Goal: Information Seeking & Learning: Learn about a topic

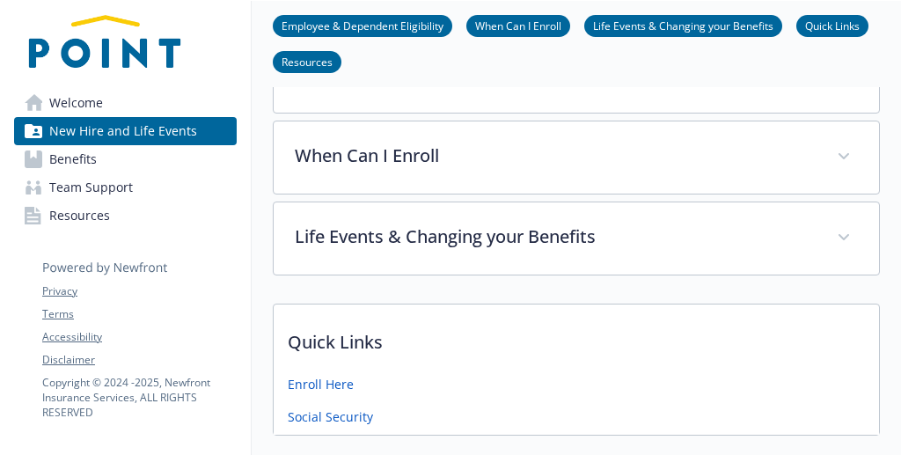
scroll to position [160, 0]
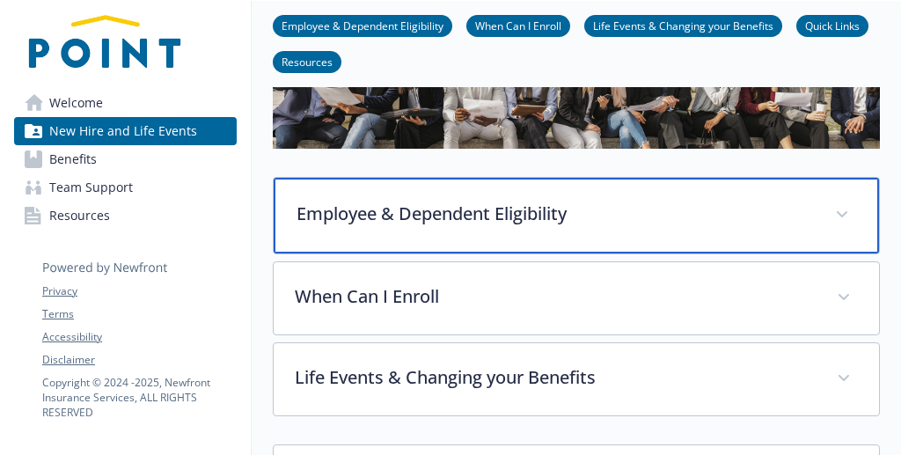
click at [495, 218] on p "Employee & Dependent Eligibility" at bounding box center [555, 214] width 517 height 26
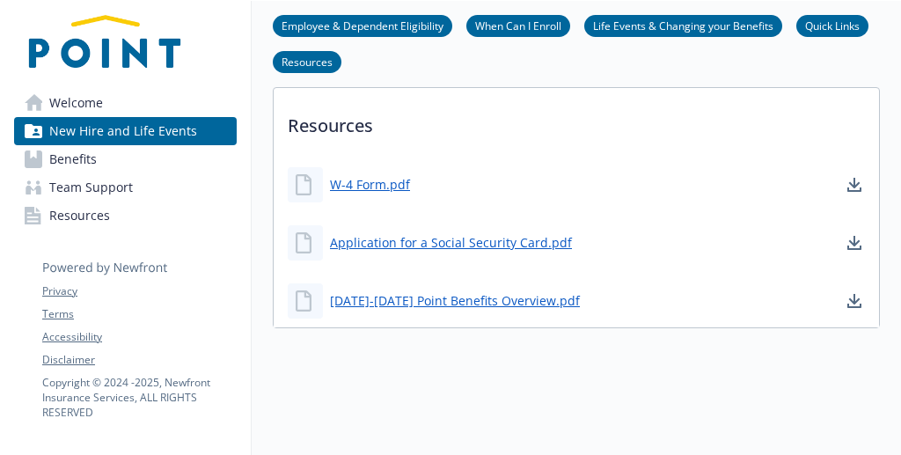
scroll to position [1831, 0]
click at [83, 187] on span "Team Support" at bounding box center [91, 187] width 84 height 28
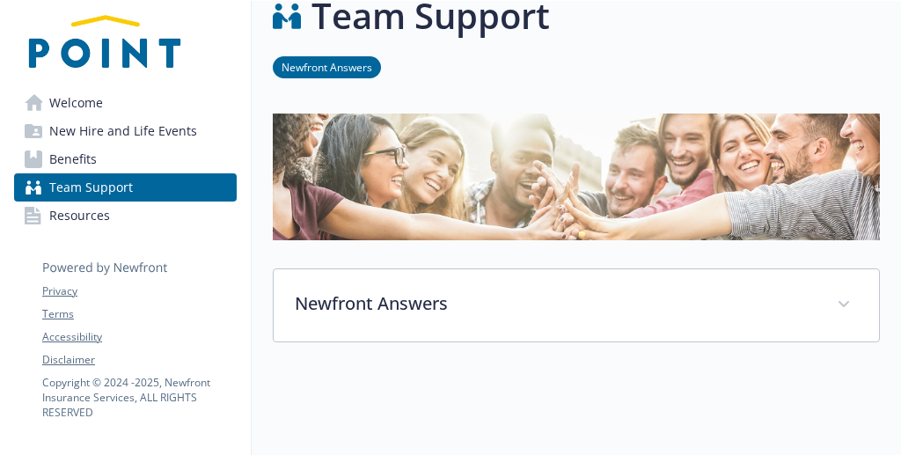
scroll to position [33, 0]
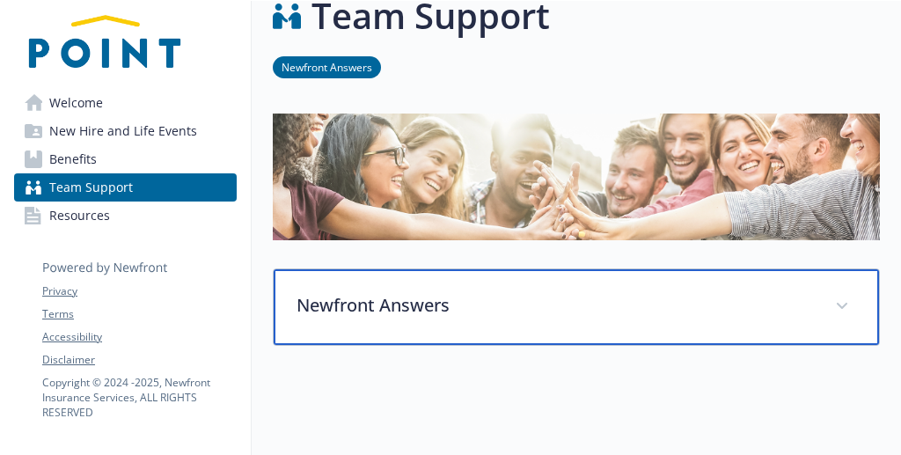
click at [378, 311] on p "Newfront Answers" at bounding box center [555, 305] width 517 height 26
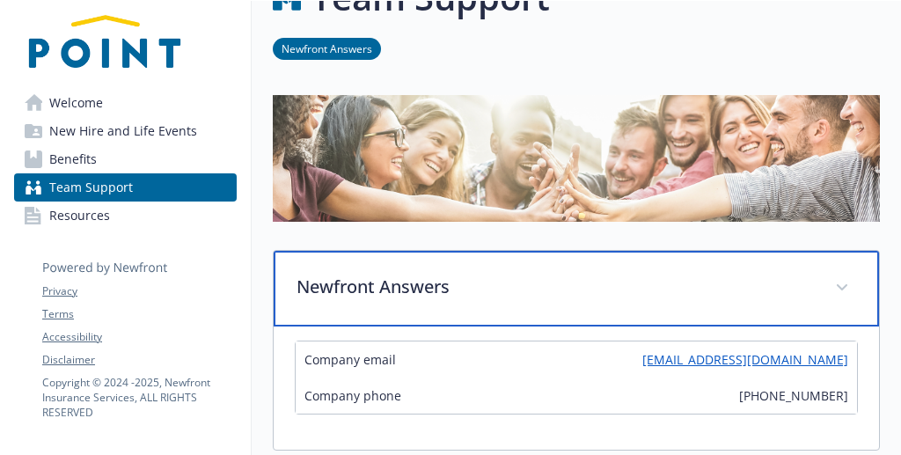
scroll to position [290, 0]
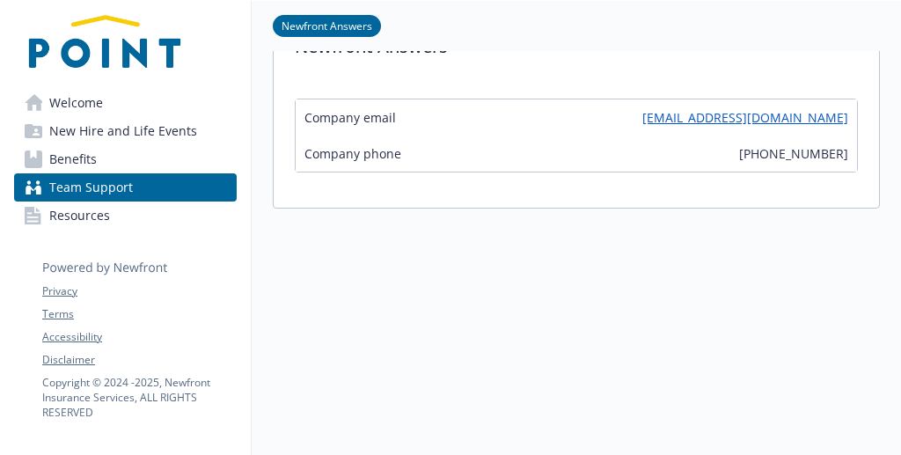
click at [90, 165] on span "Benefits" at bounding box center [73, 159] width 48 height 28
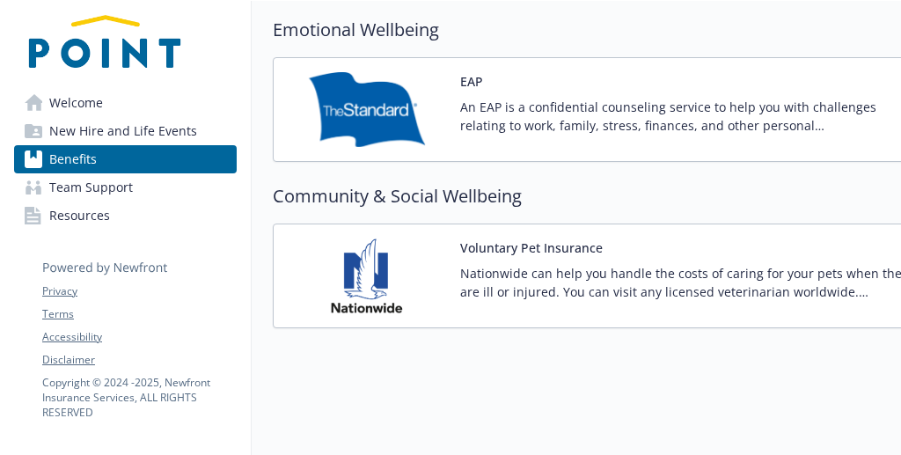
scroll to position [2233, 0]
click at [99, 217] on span "Resources" at bounding box center [79, 216] width 61 height 28
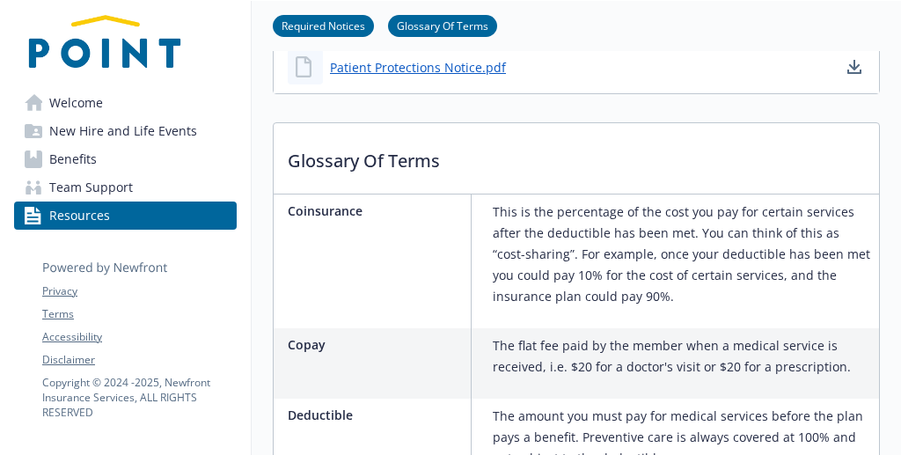
scroll to position [851, 0]
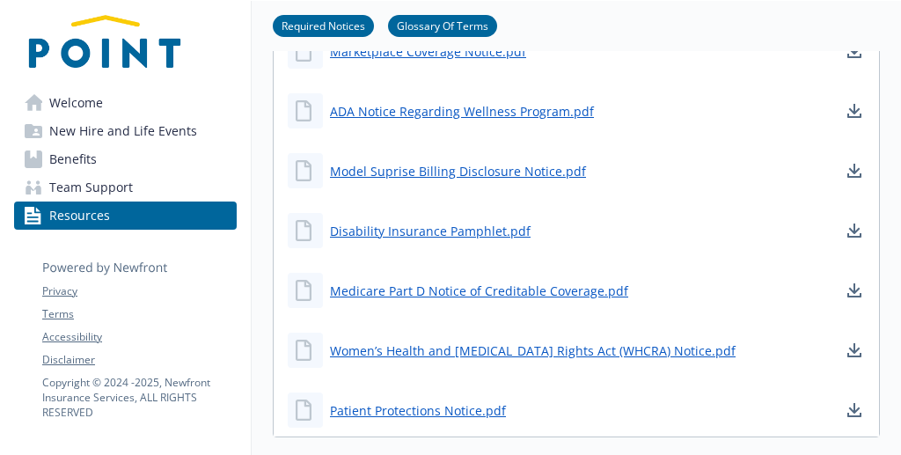
click at [138, 189] on link "Team Support" at bounding box center [125, 187] width 223 height 28
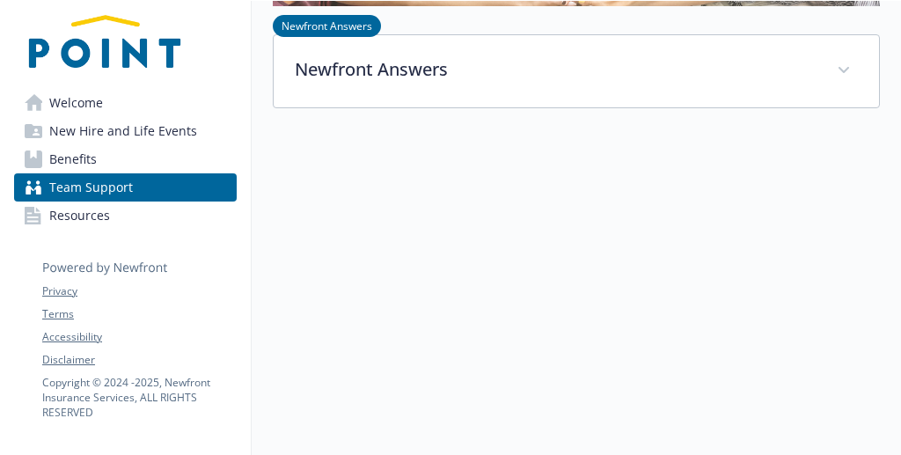
scroll to position [280, 0]
click at [100, 165] on link "Benefits" at bounding box center [125, 159] width 223 height 28
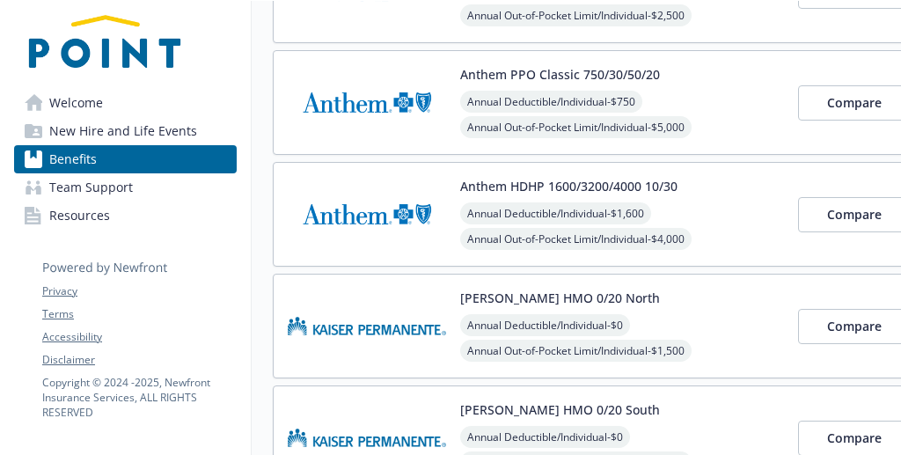
drag, startPoint x: 461, startPoint y: 188, endPoint x: 574, endPoint y: 187, distance: 112.7
click at [574, 187] on button "Anthem HDHP 1600/3200/4000 10/30" at bounding box center [568, 186] width 217 height 18
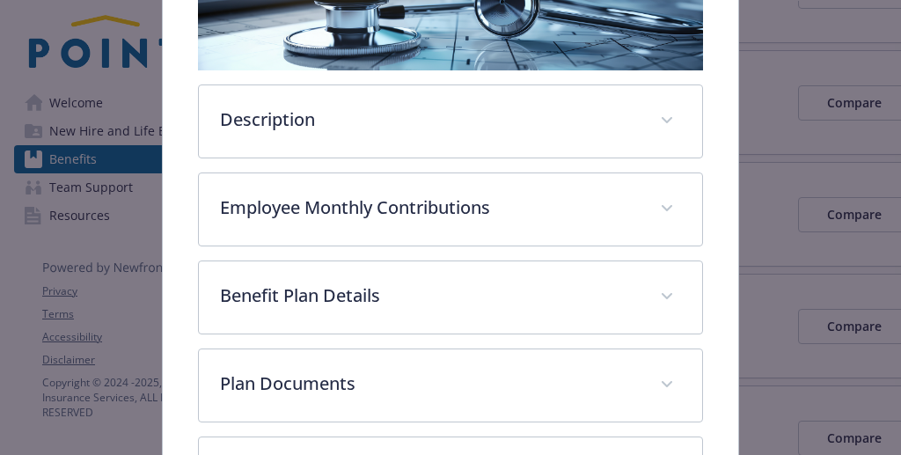
scroll to position [500, 0]
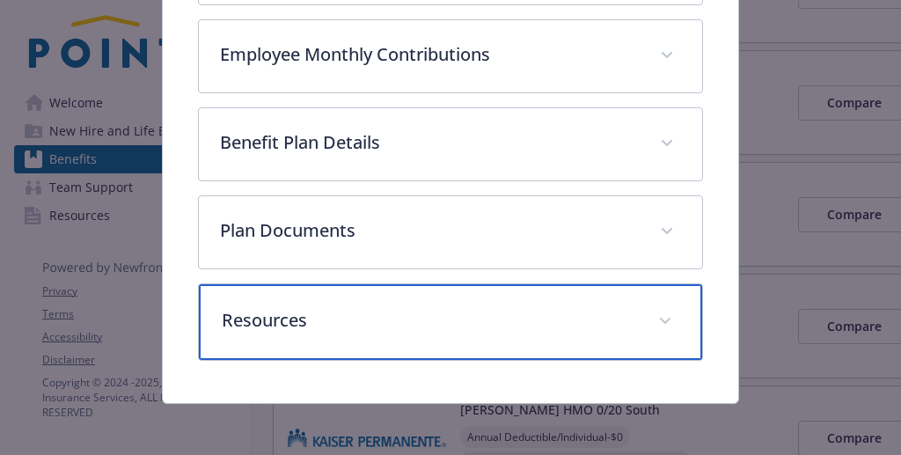
click at [419, 307] on p "Resources" at bounding box center [429, 320] width 415 height 26
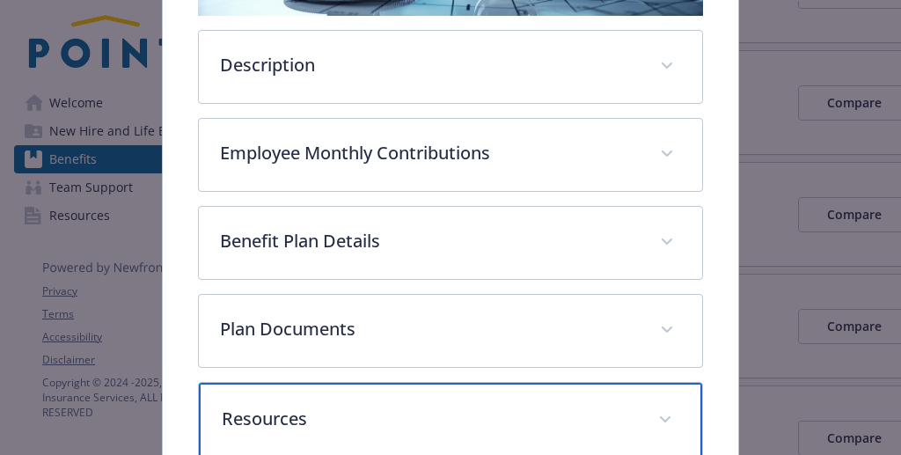
scroll to position [378, 0]
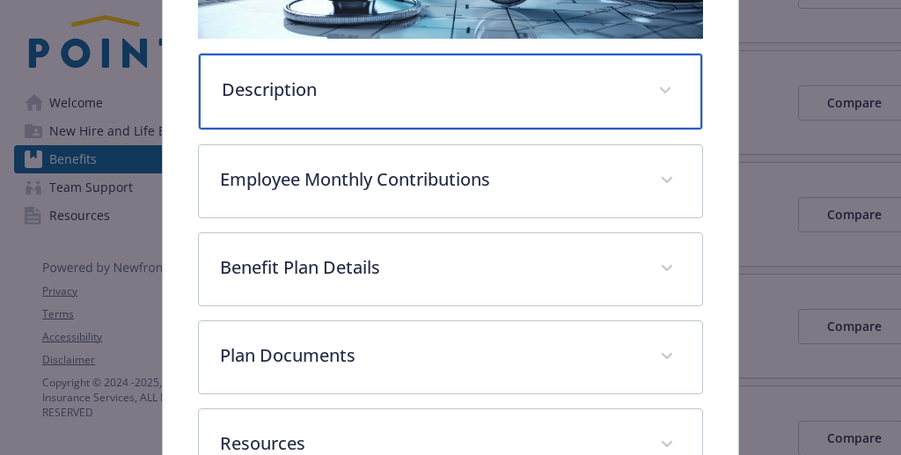
click at [448, 92] on p "Description" at bounding box center [429, 90] width 415 height 26
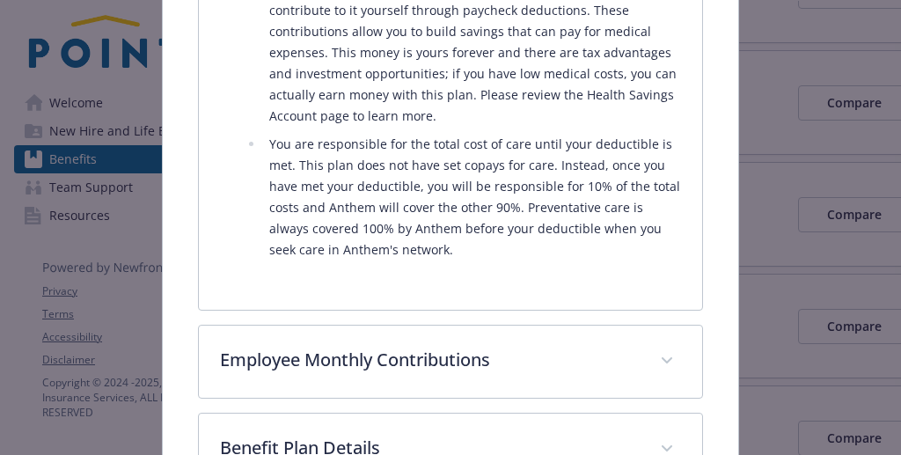
scroll to position [736, 0]
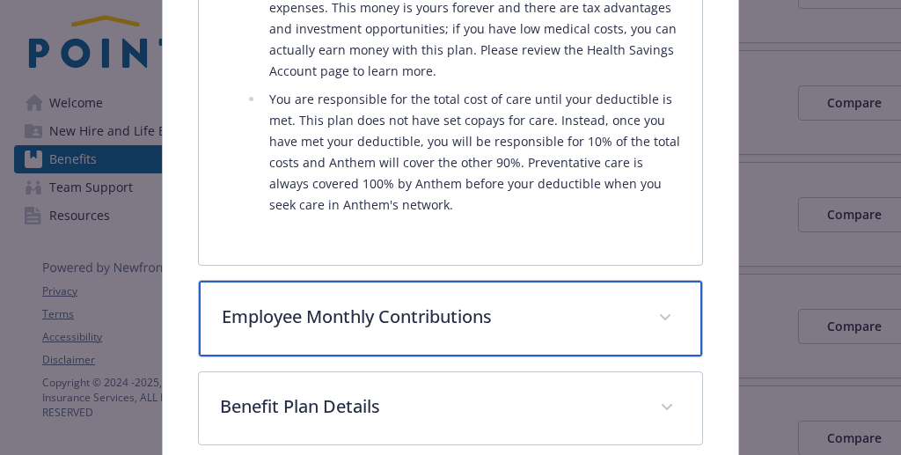
click at [406, 318] on p "Employee Monthly Contributions" at bounding box center [429, 317] width 415 height 26
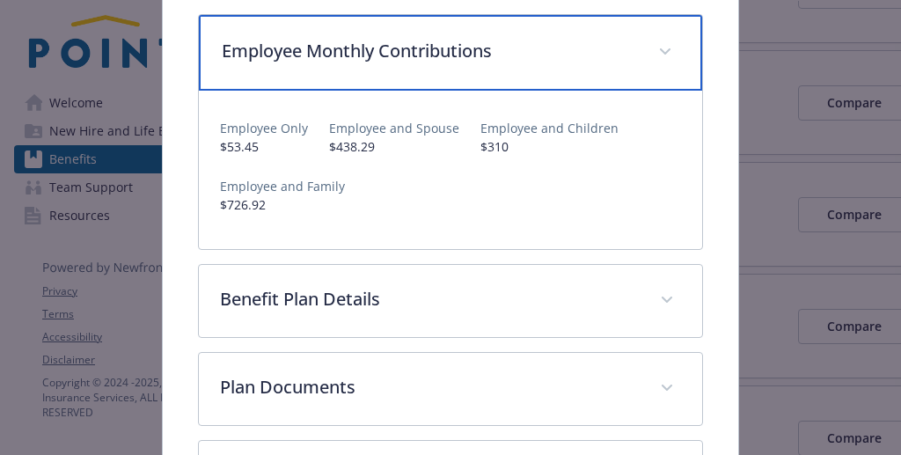
scroll to position [1005, 0]
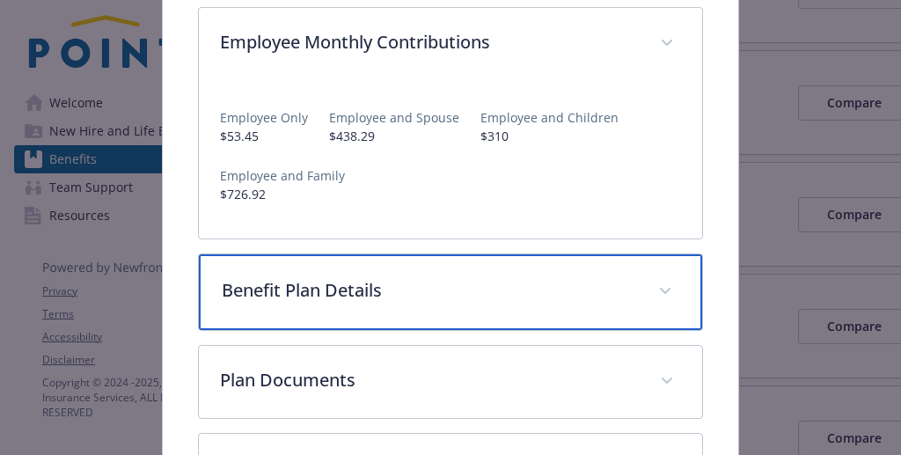
click at [416, 306] on div "Benefit Plan Details" at bounding box center [450, 292] width 503 height 76
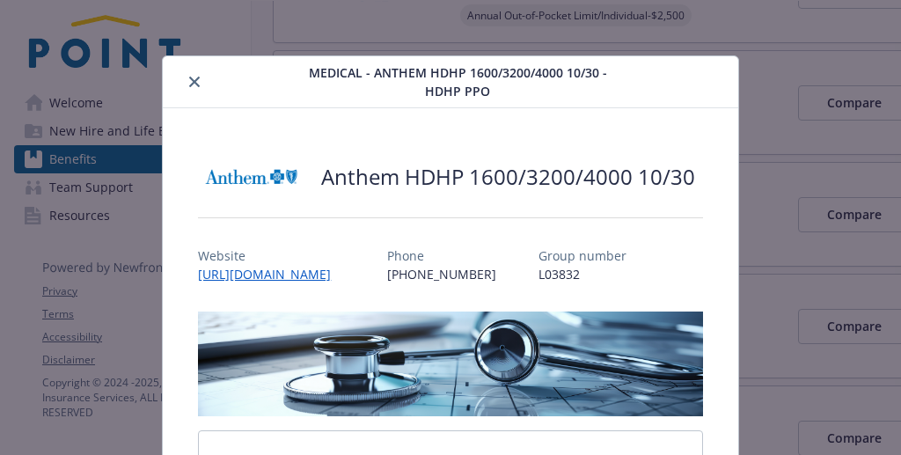
scroll to position [0, 0]
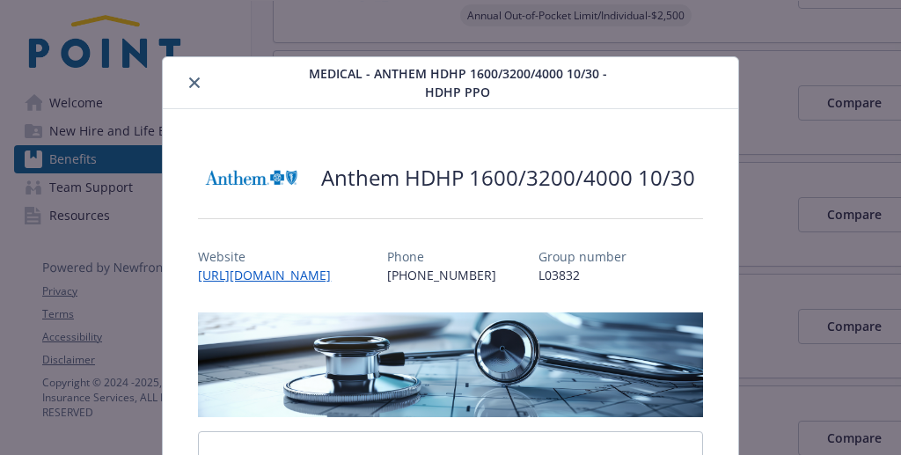
click at [195, 84] on icon "close" at bounding box center [194, 82] width 11 height 11
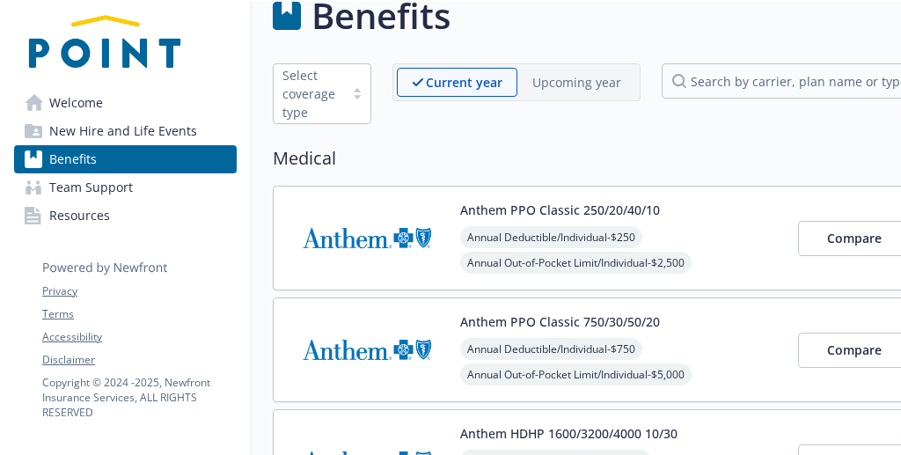
scroll to position [33, 0]
click at [539, 321] on button "Anthem PPO Classic 750/30/50/20" at bounding box center [560, 321] width 200 height 18
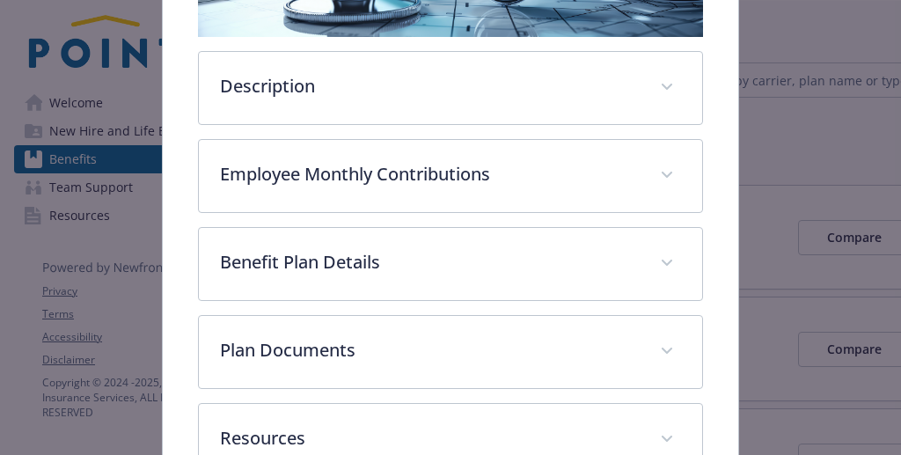
scroll to position [500, 0]
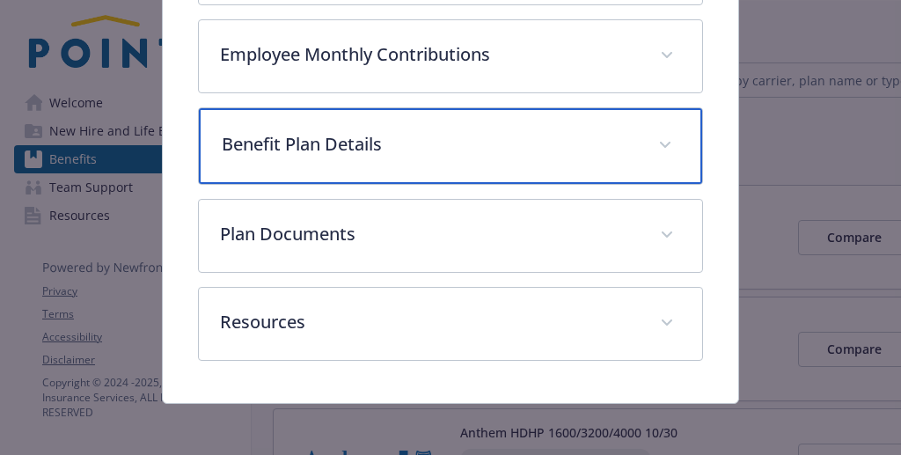
click at [379, 153] on p "Benefit Plan Details" at bounding box center [429, 144] width 415 height 26
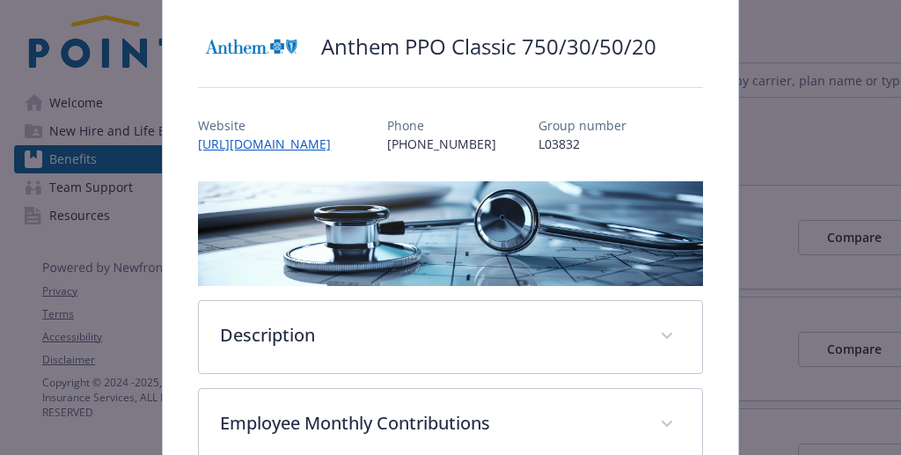
scroll to position [0, 0]
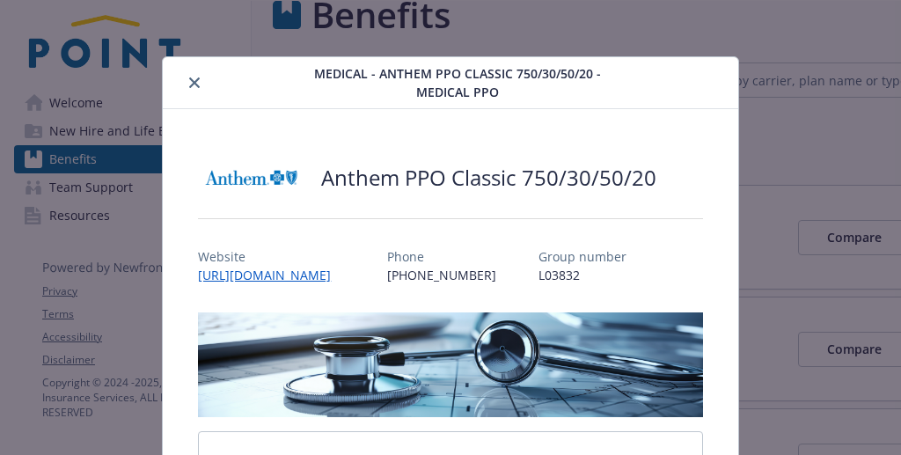
click at [194, 88] on button "close" at bounding box center [194, 82] width 21 height 21
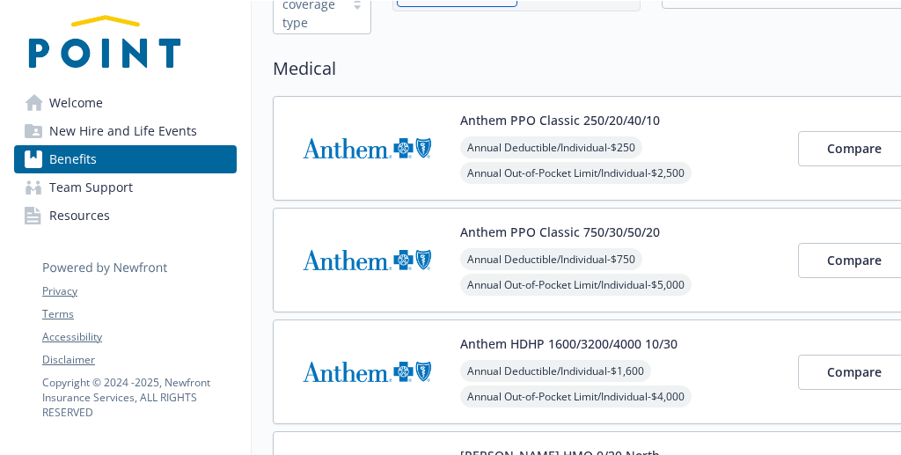
scroll to position [221, 0]
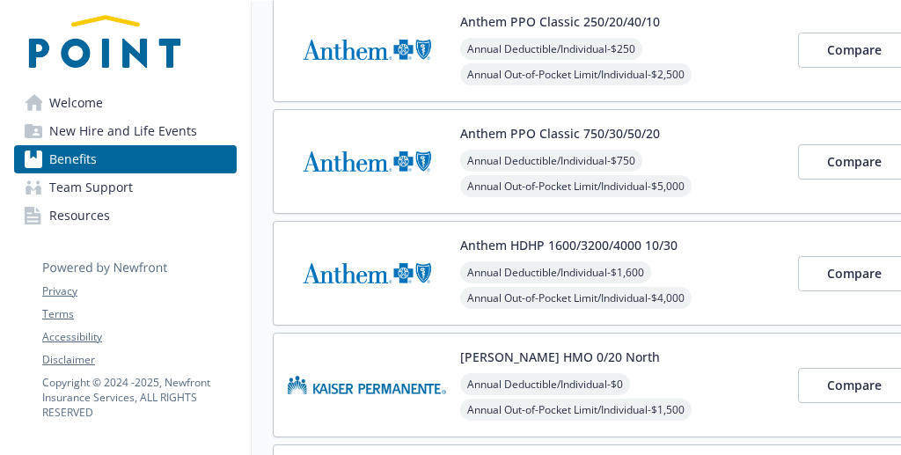
click at [625, 246] on button "Anthem HDHP 1600/3200/4000 10/30" at bounding box center [568, 245] width 217 height 18
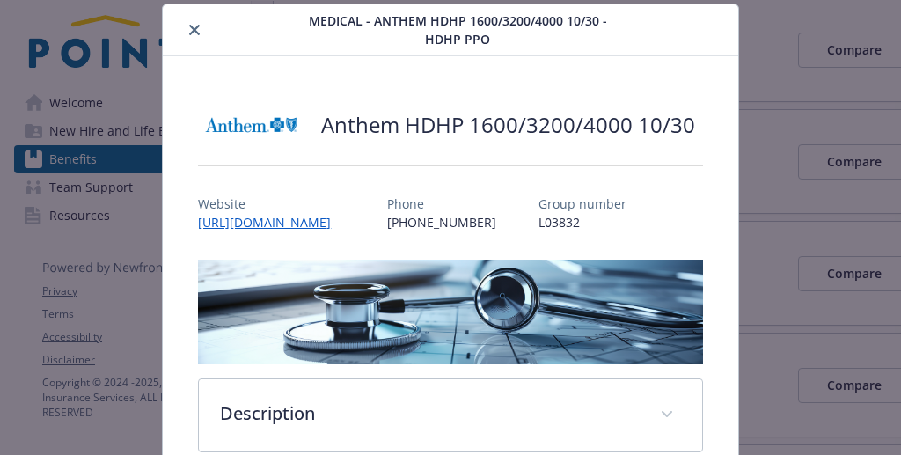
scroll to position [317, 0]
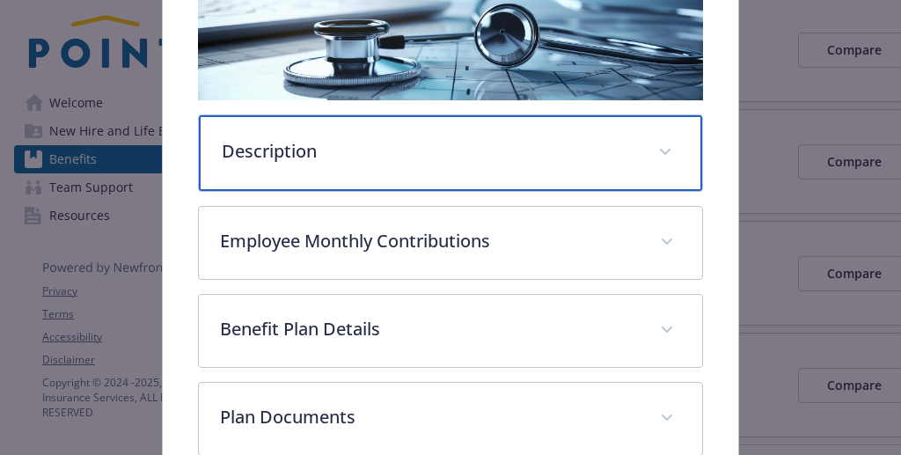
click at [365, 167] on div "Description" at bounding box center [450, 153] width 503 height 76
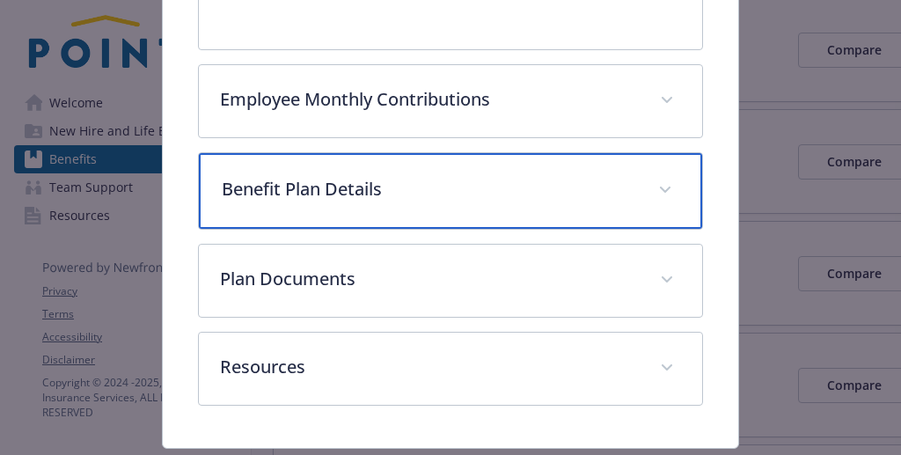
scroll to position [944, 0]
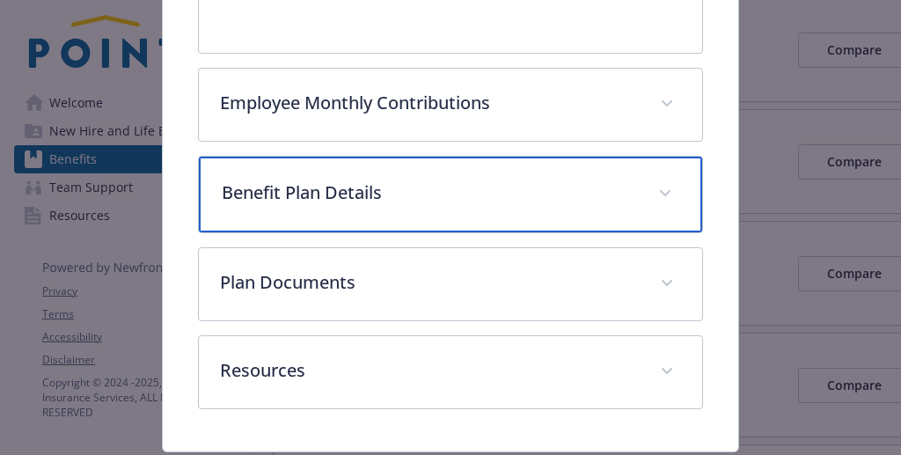
click at [322, 190] on p "Benefit Plan Details" at bounding box center [429, 193] width 415 height 26
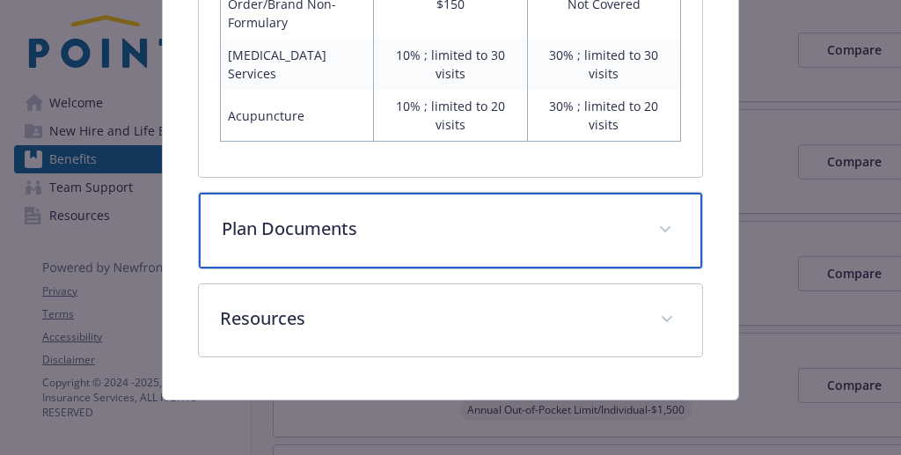
scroll to position [2288, 0]
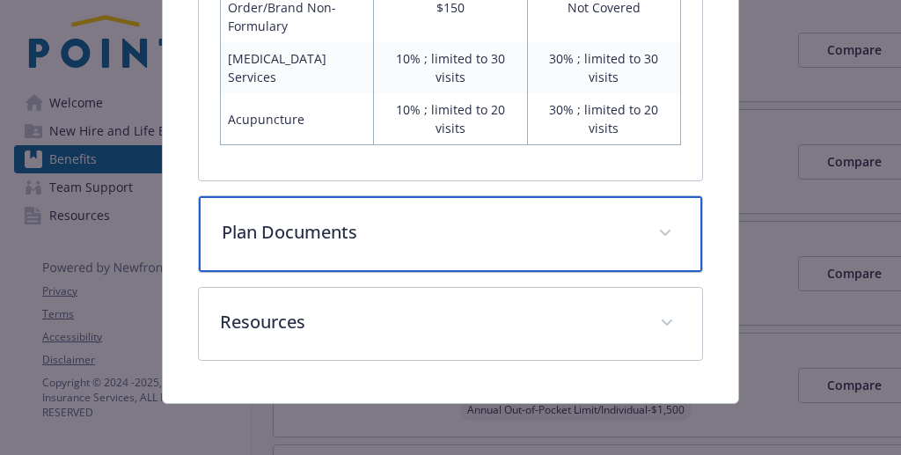
click at [312, 219] on p "Plan Documents" at bounding box center [429, 232] width 415 height 26
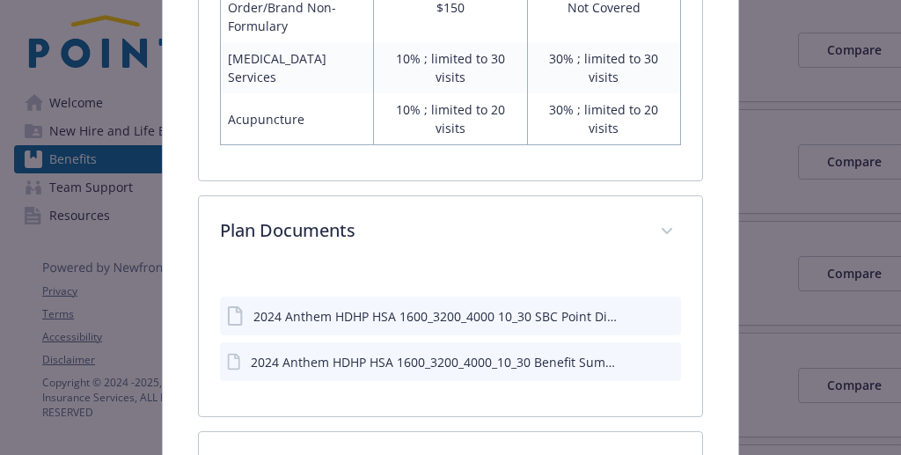
click at [363, 361] on div "2024 Anthem HDHP HSA 1600_3200_4000_10_30 Benefit Summary Point Digital.pdf" at bounding box center [437, 362] width 372 height 18
click at [628, 359] on icon "download file" at bounding box center [635, 361] width 14 height 14
click at [657, 360] on icon "preview file" at bounding box center [665, 361] width 16 height 12
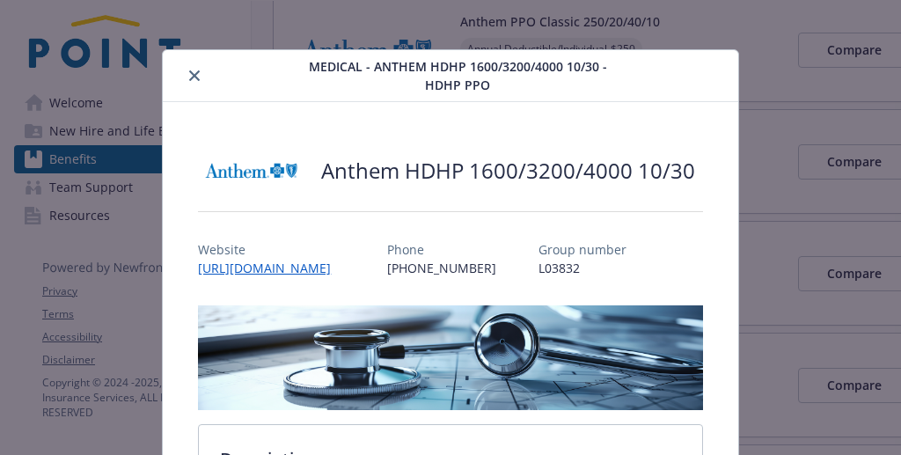
scroll to position [0, 0]
